Goal: Register for event/course

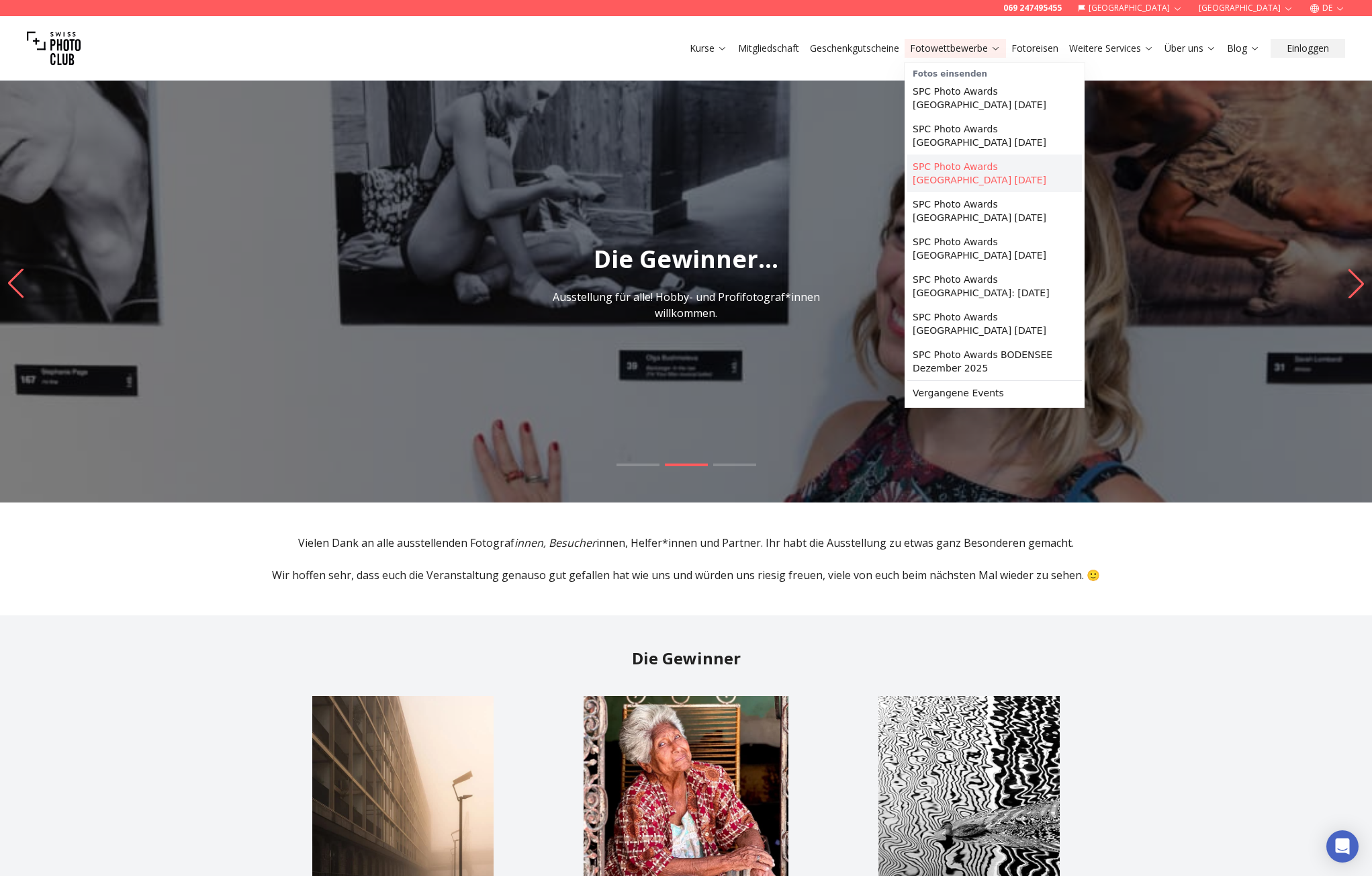
click at [977, 166] on link "SPC Photo Awards [GEOGRAPHIC_DATA] [DATE]" at bounding box center [994, 173] width 174 height 38
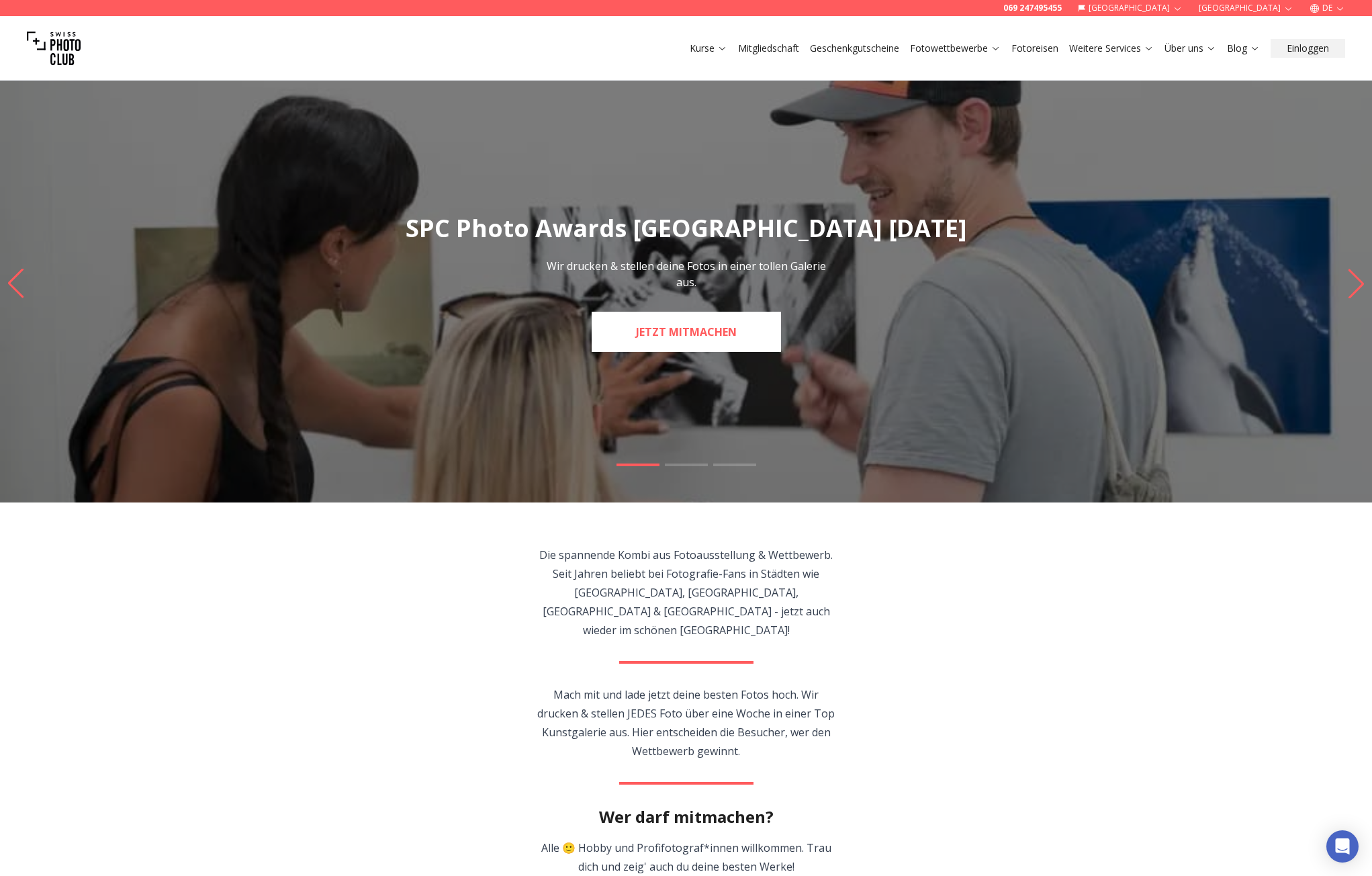
click at [709, 325] on link "JETZT MITMACHEN" at bounding box center [686, 331] width 189 height 40
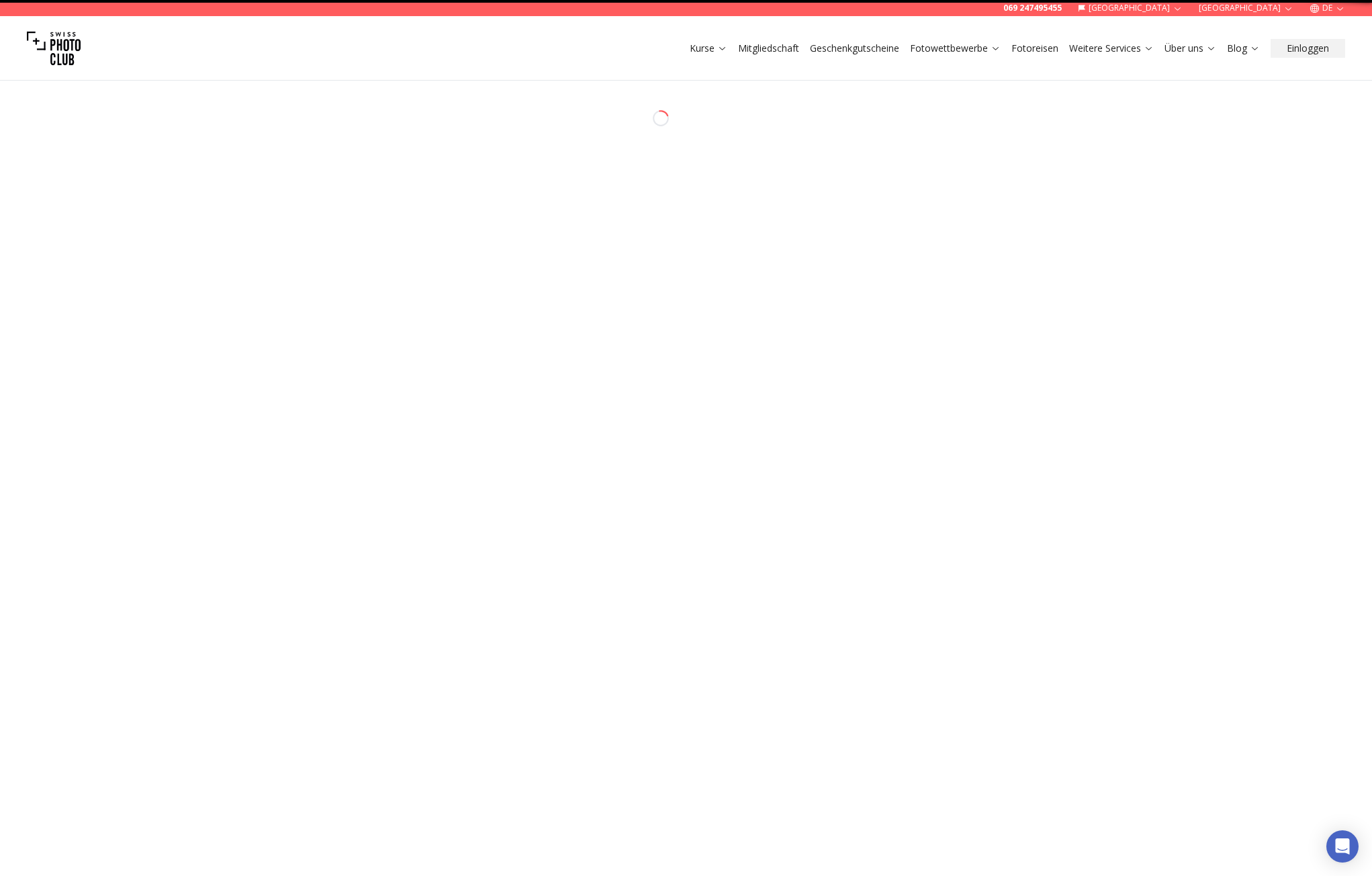
select select "*******"
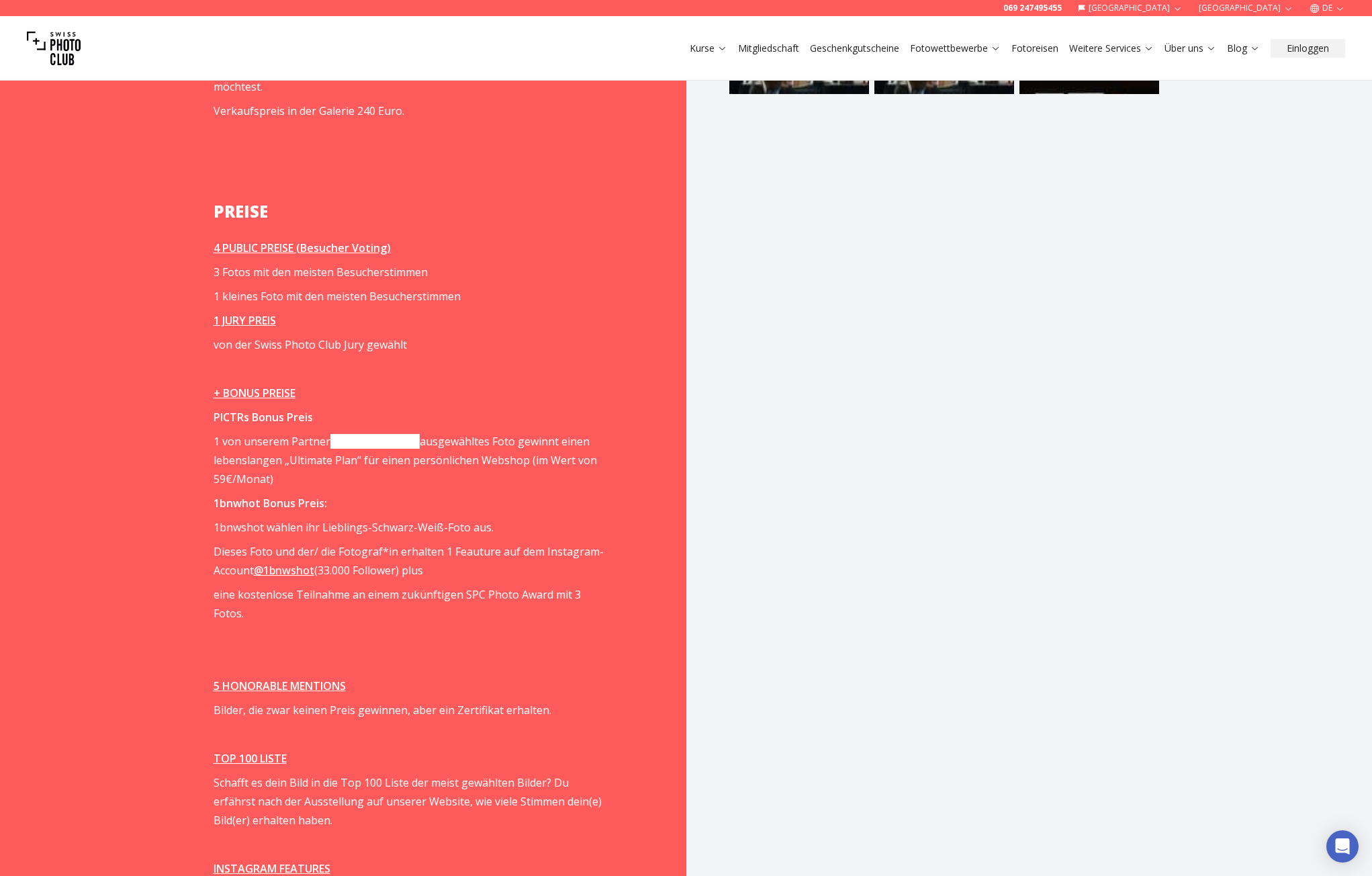
scroll to position [1746, 0]
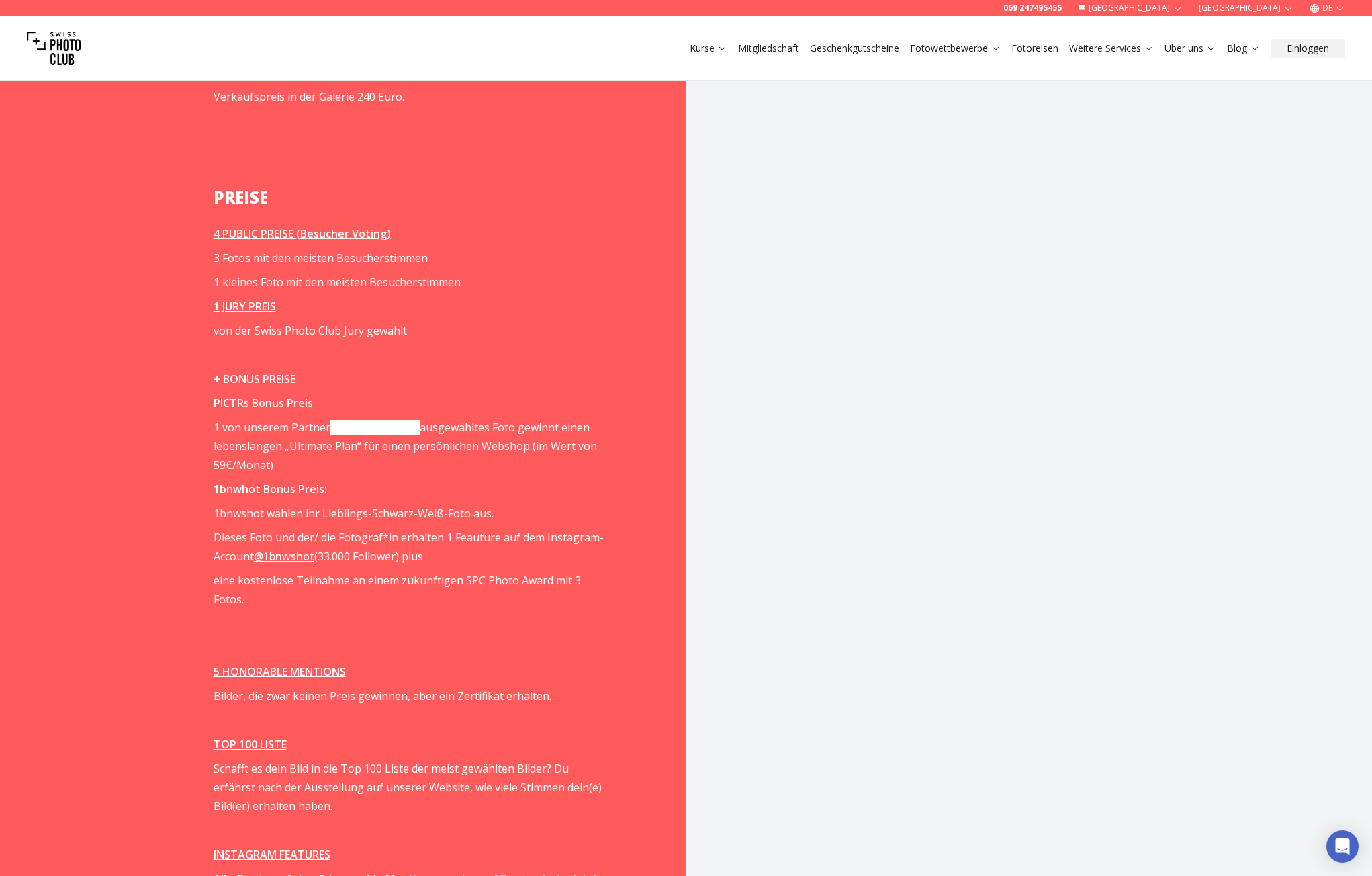
click at [370, 420] on link "[DOMAIN_NAME]" at bounding box center [375, 427] width 89 height 15
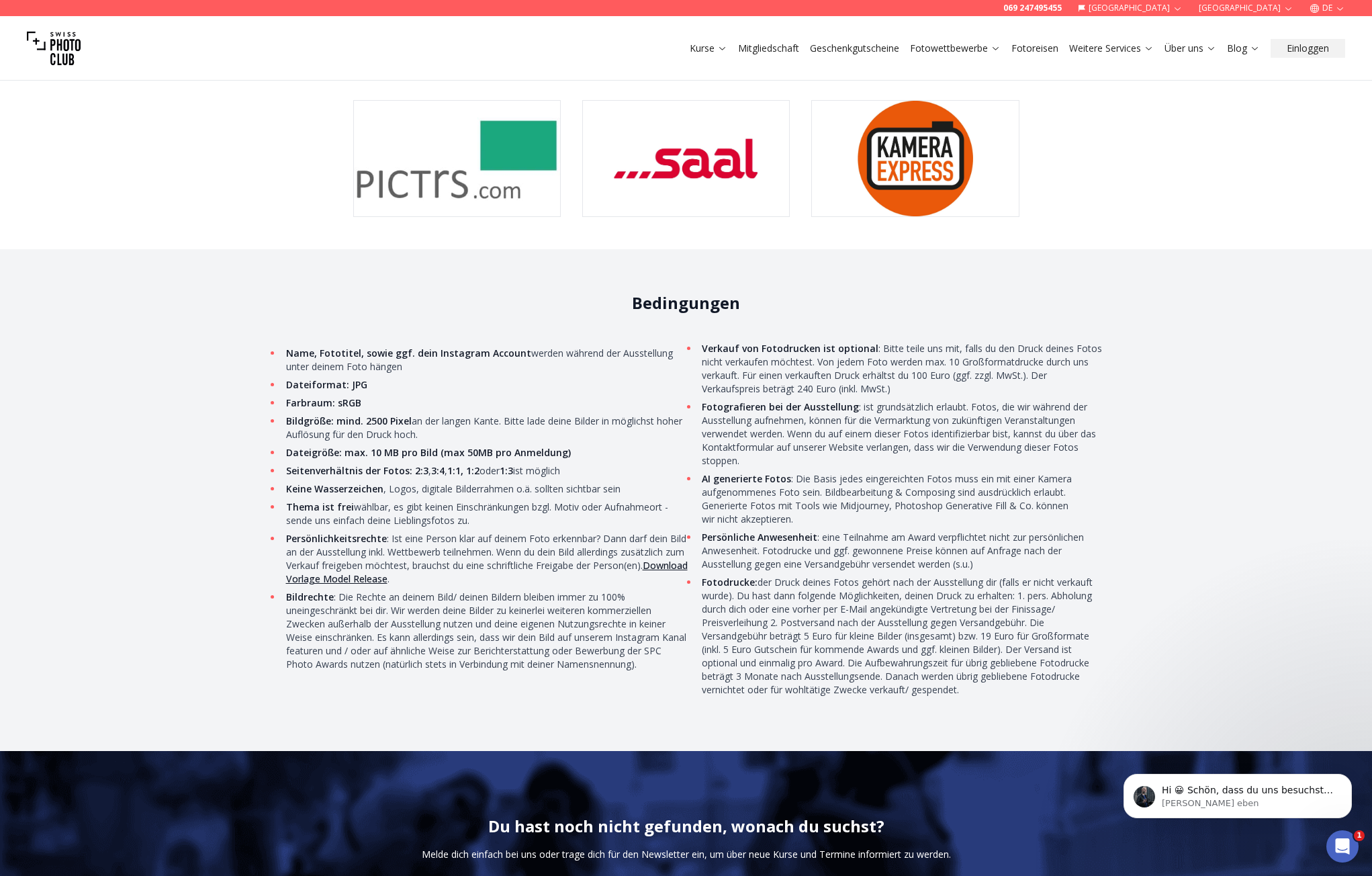
scroll to position [0, 0]
